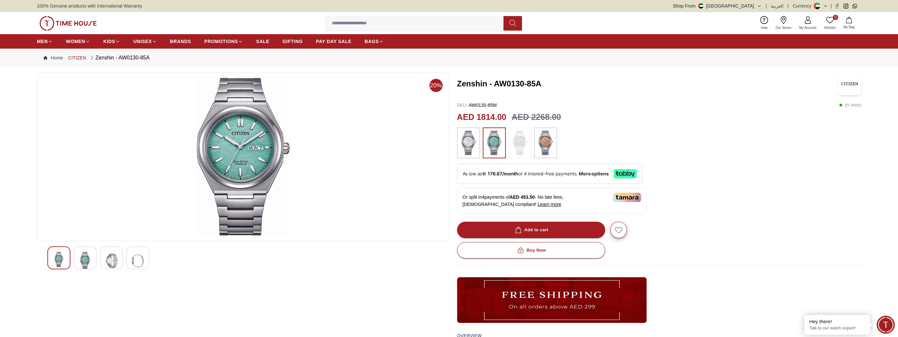
click at [79, 56] on link "CITIZEN" at bounding box center [77, 58] width 18 height 7
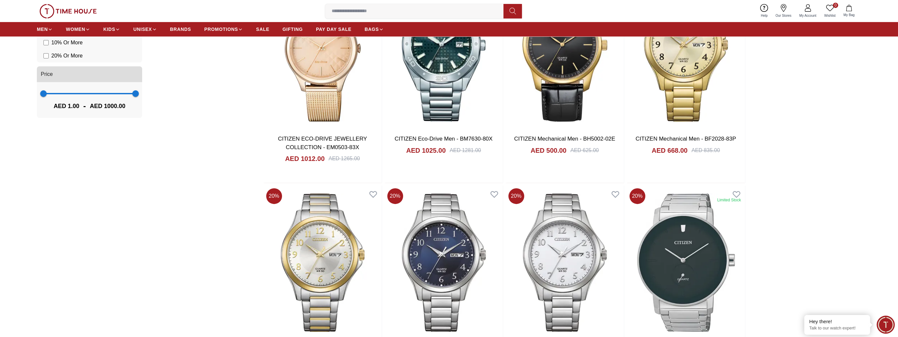
scroll to position [559, 0]
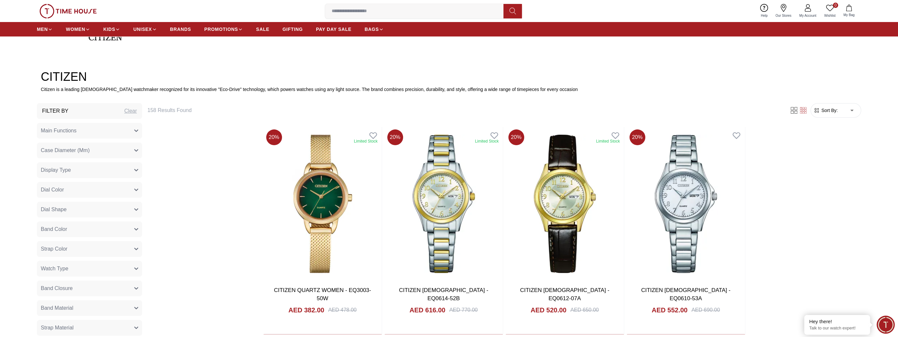
scroll to position [296, 0]
click at [136, 154] on button "Case Diameter (Mm)" at bounding box center [89, 151] width 105 height 16
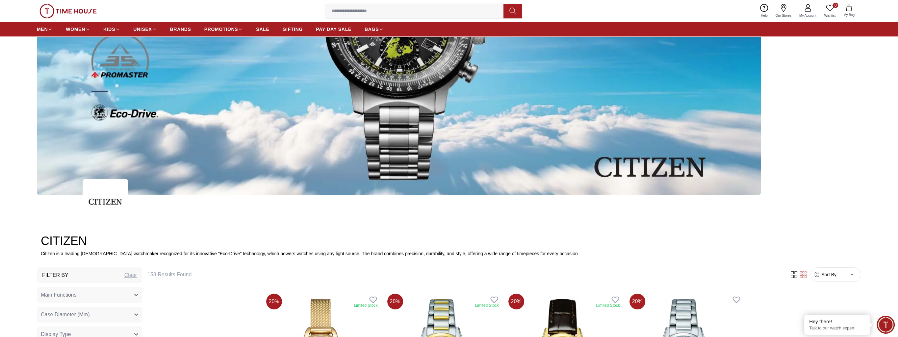
scroll to position [33, 0]
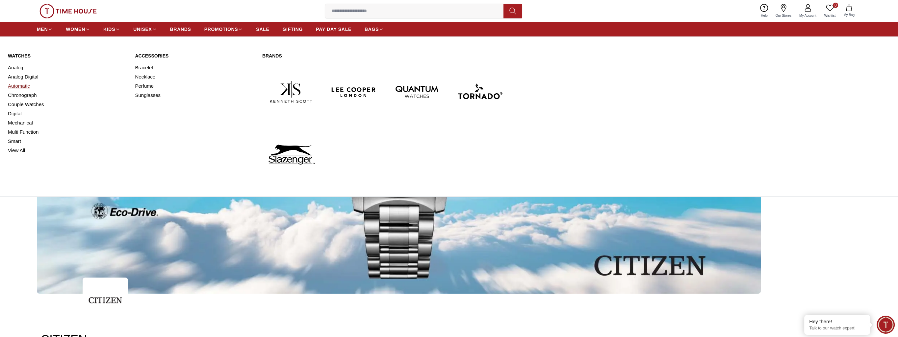
click at [25, 86] on link "Automatic" at bounding box center [67, 86] width 119 height 9
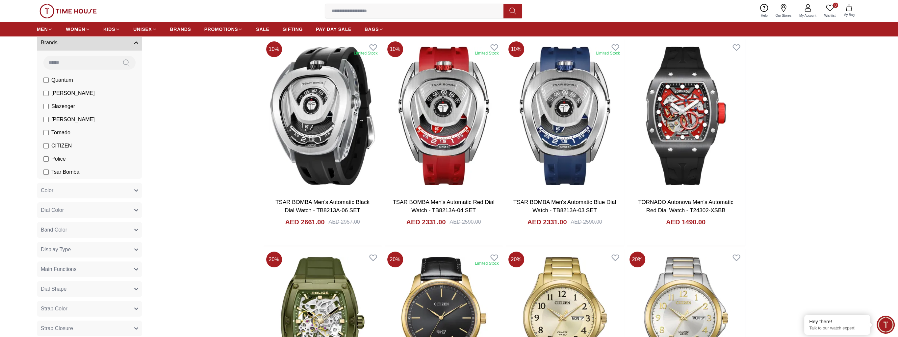
scroll to position [99, 0]
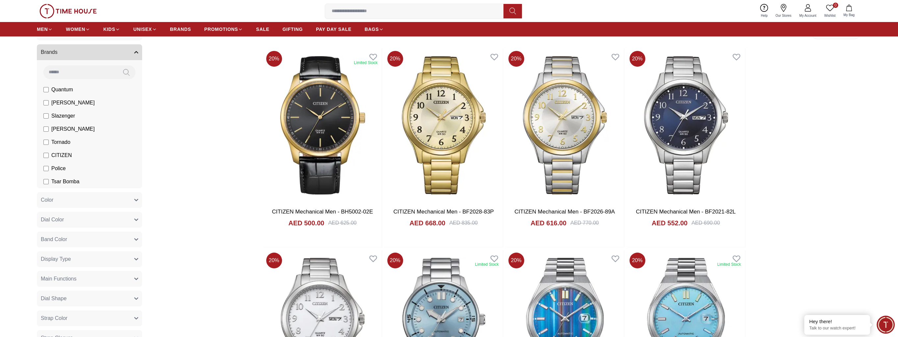
scroll to position [33, 0]
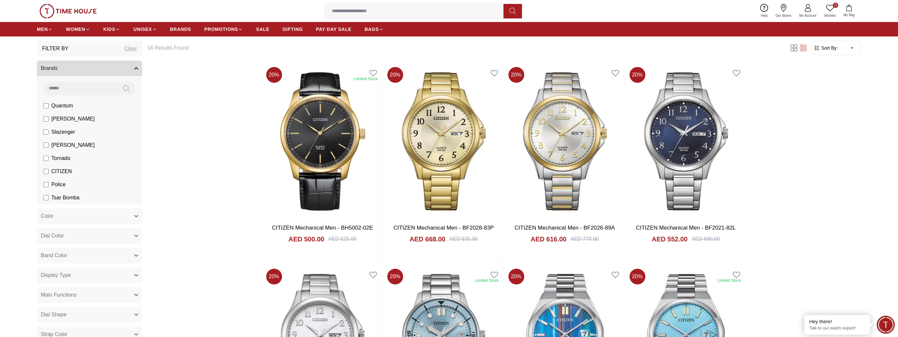
click at [124, 235] on button "Dial Color" at bounding box center [89, 236] width 105 height 16
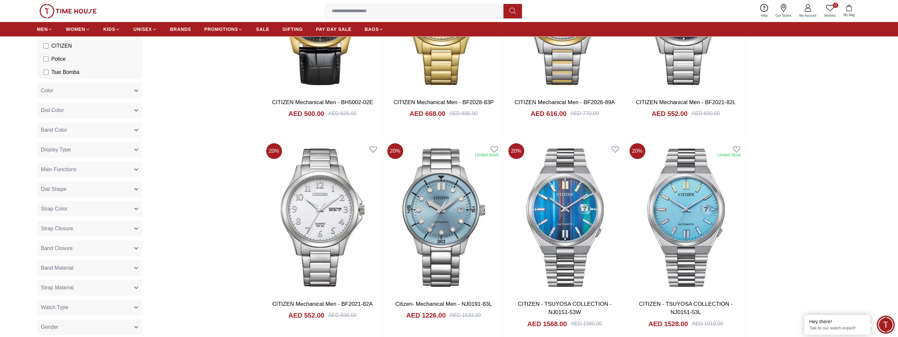
scroll to position [0, 0]
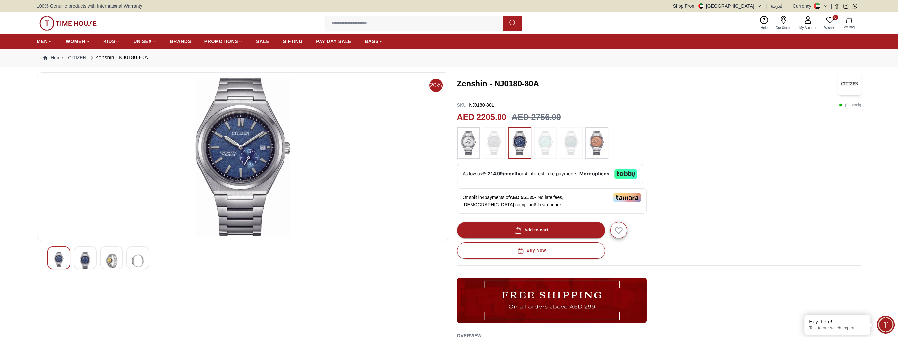
click at [468, 143] on img at bounding box center [468, 143] width 16 height 25
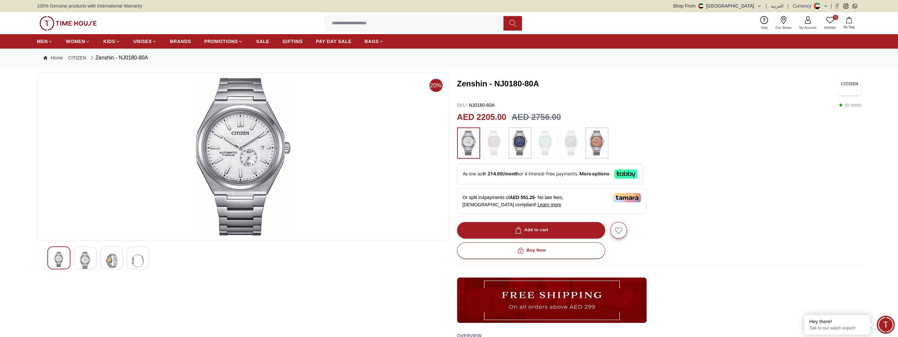
click at [494, 144] on img at bounding box center [494, 143] width 16 height 25
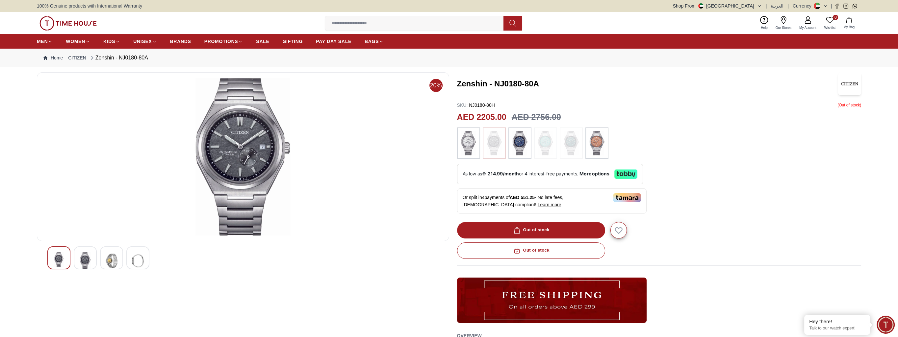
click at [545, 146] on img at bounding box center [545, 143] width 16 height 25
